Goal: Task Accomplishment & Management: Use online tool/utility

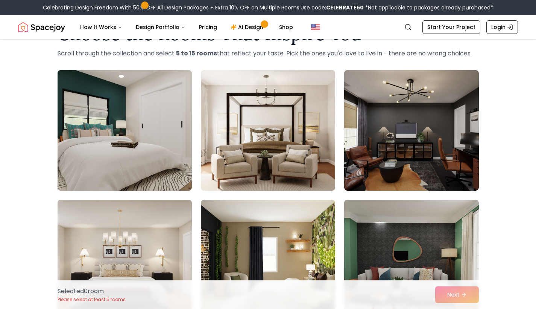
scroll to position [26, 0]
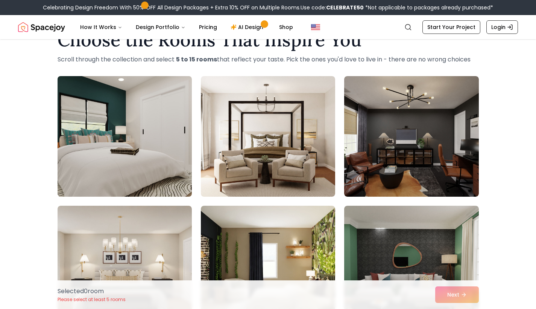
click at [143, 144] on img at bounding box center [124, 136] width 141 height 126
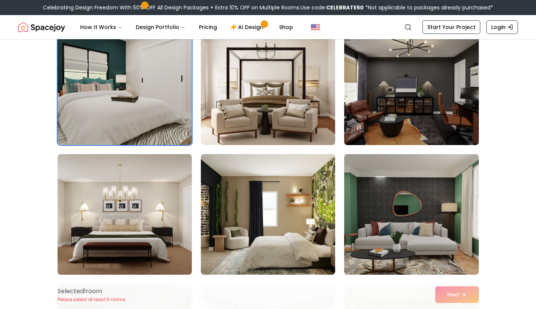
scroll to position [81, 0]
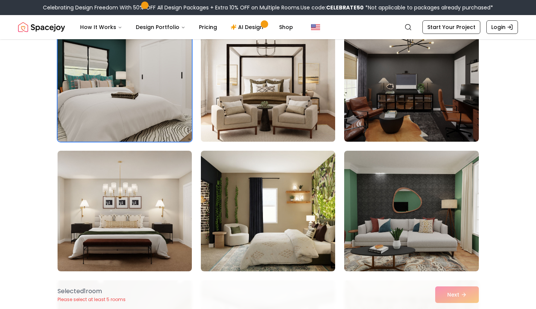
click at [282, 112] on img at bounding box center [268, 81] width 141 height 126
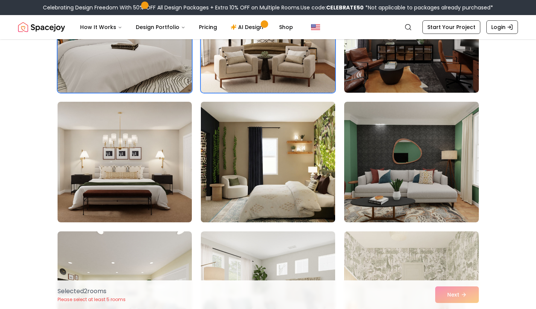
scroll to position [132, 0]
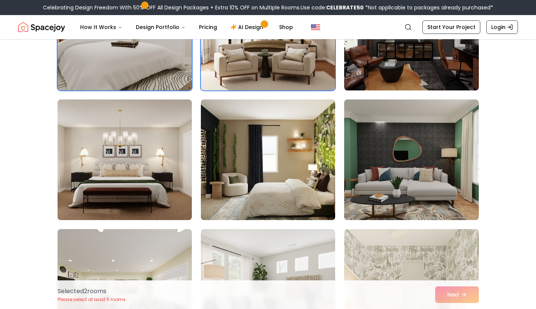
click at [286, 172] on img at bounding box center [268, 159] width 141 height 126
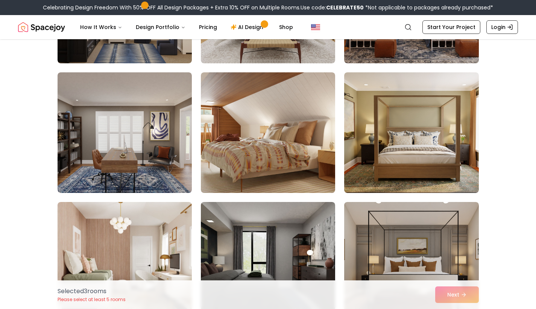
scroll to position [545, 0]
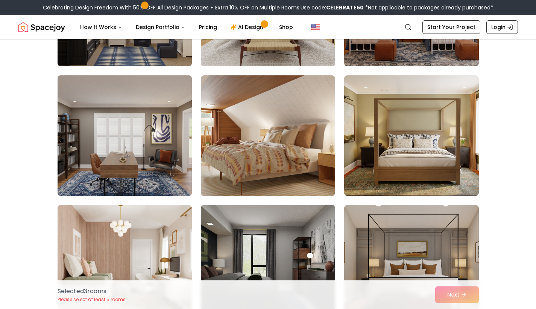
click at [119, 150] on img at bounding box center [124, 135] width 141 height 126
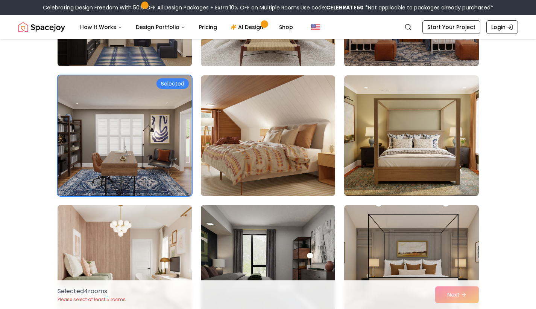
scroll to position [541, 0]
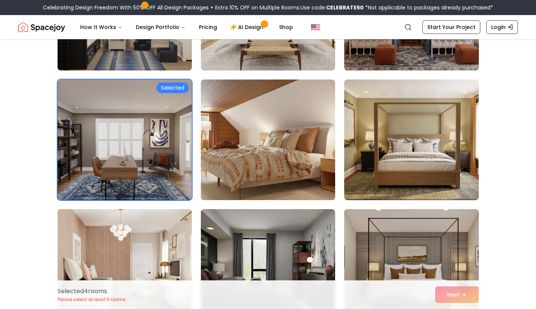
click at [275, 131] on img at bounding box center [268, 139] width 141 height 126
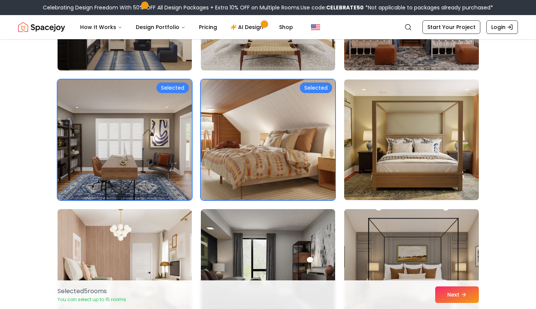
click at [427, 152] on img at bounding box center [411, 139] width 141 height 126
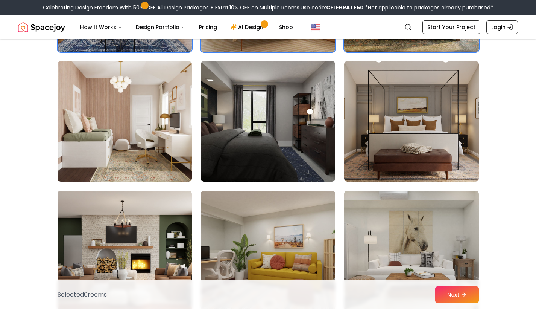
scroll to position [689, 0]
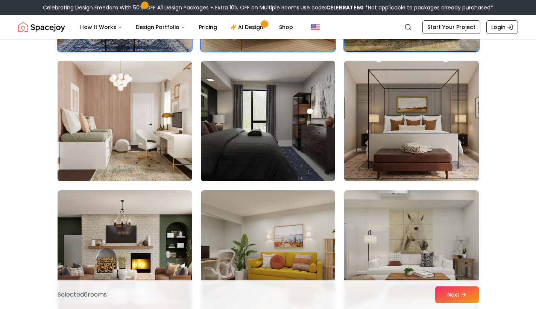
click at [131, 116] on img at bounding box center [124, 121] width 141 height 126
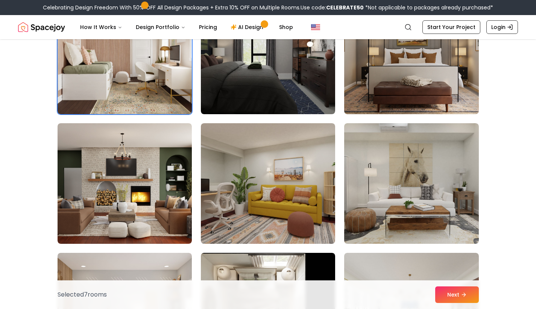
scroll to position [761, 0]
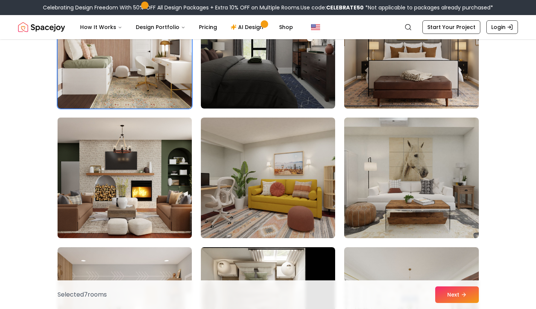
click at [117, 174] on img at bounding box center [124, 177] width 141 height 126
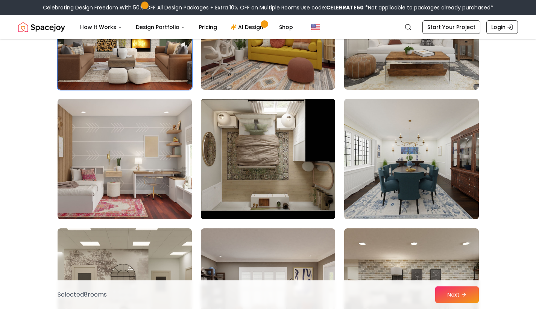
scroll to position [912, 0]
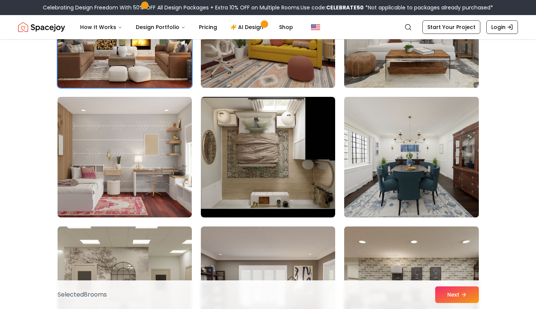
click at [392, 162] on img at bounding box center [411, 157] width 141 height 126
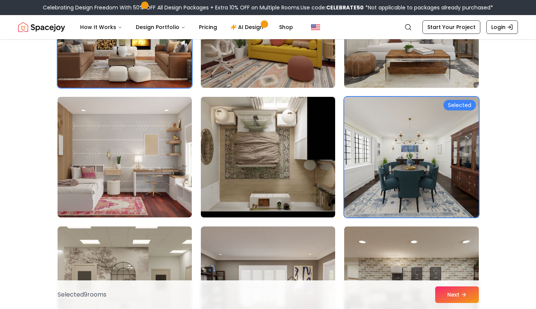
click at [236, 188] on img at bounding box center [268, 157] width 141 height 126
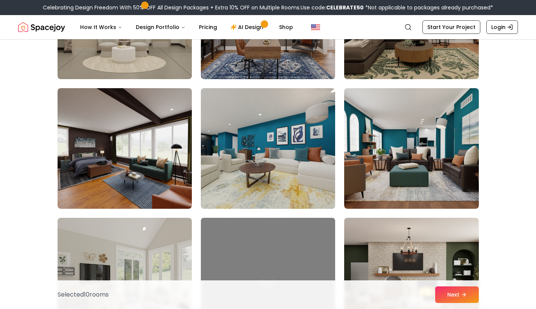
scroll to position [1191, 0]
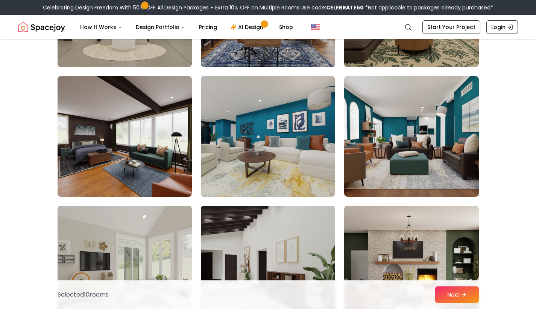
click at [268, 160] on img at bounding box center [268, 136] width 141 height 126
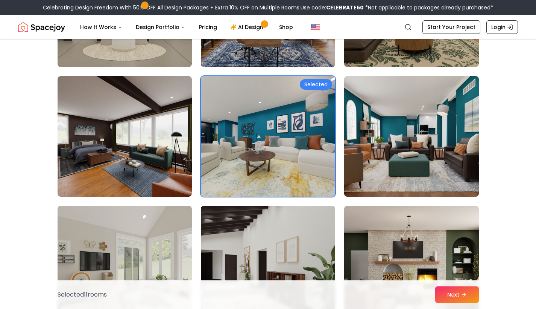
click at [413, 159] on img at bounding box center [411, 136] width 141 height 126
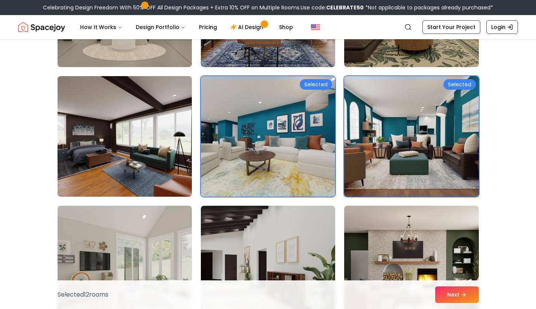
click at [119, 169] on img at bounding box center [124, 136] width 141 height 126
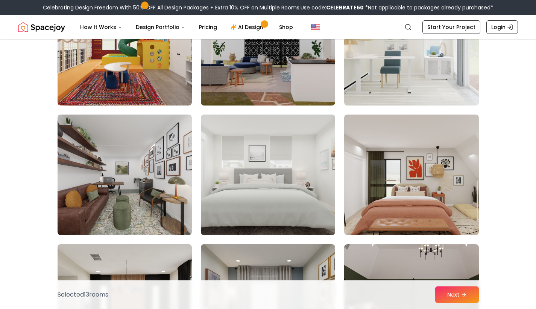
scroll to position [1546, 0]
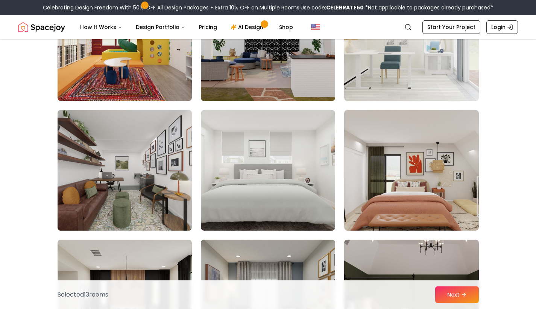
click at [104, 189] on img at bounding box center [124, 170] width 141 height 126
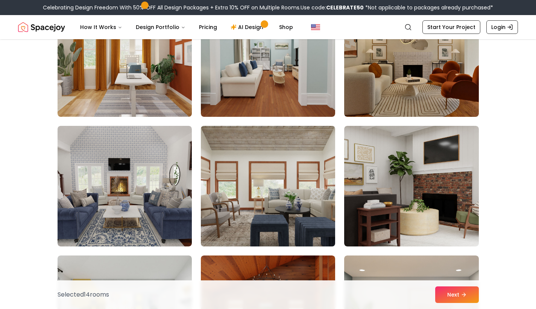
scroll to position [3084, 0]
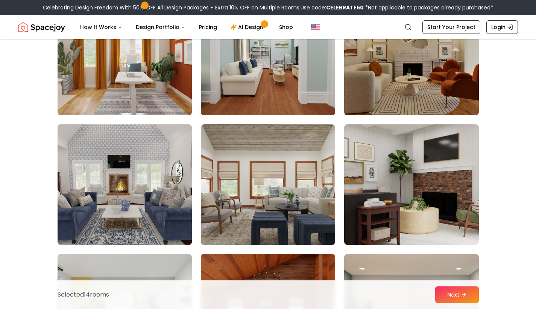
click at [156, 219] on img at bounding box center [124, 184] width 141 height 126
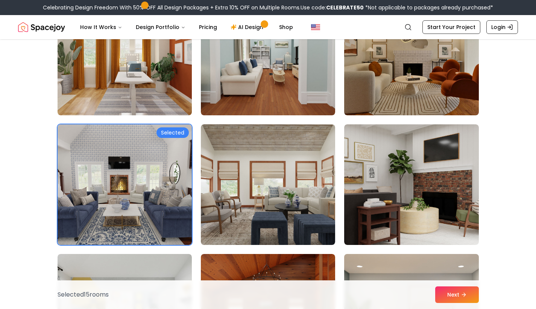
click at [448, 262] on img at bounding box center [411, 314] width 141 height 126
click at [462, 277] on button "Next" at bounding box center [457, 294] width 44 height 17
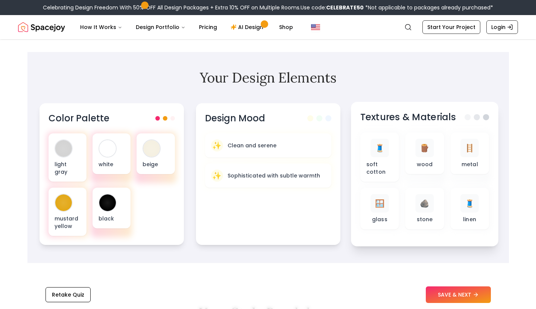
scroll to position [212, 0]
